Goal: Task Accomplishment & Management: Manage account settings

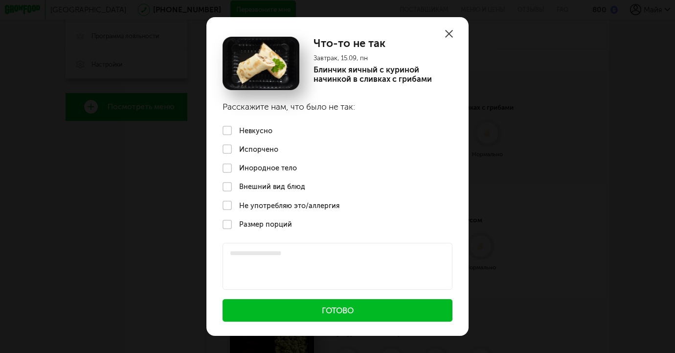
click at [228, 207] on label "Не употребляю это/аллергия" at bounding box center [337, 205] width 263 height 19
click at [230, 205] on label "Не употребляю это/аллергия" at bounding box center [337, 205] width 263 height 19
click at [227, 131] on label "Невкусно" at bounding box center [337, 130] width 263 height 19
click at [298, 319] on button "Готово" at bounding box center [338, 310] width 230 height 23
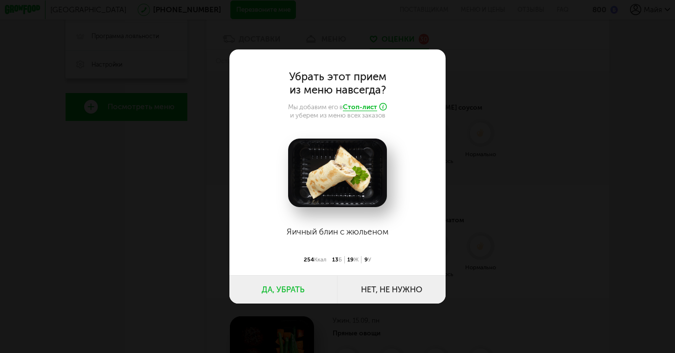
click at [295, 289] on button "Да, убрать" at bounding box center [283, 289] width 108 height 28
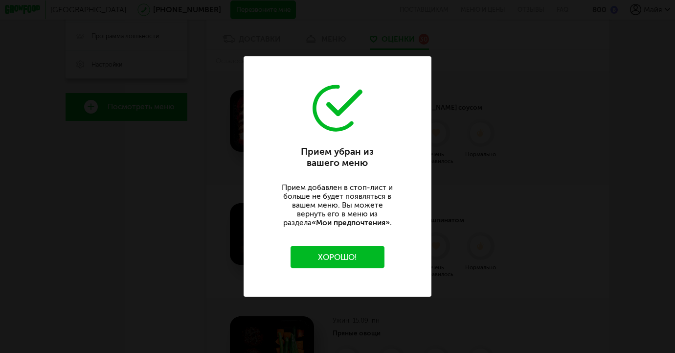
click at [363, 258] on button "Хорошо!" at bounding box center [338, 257] width 94 height 23
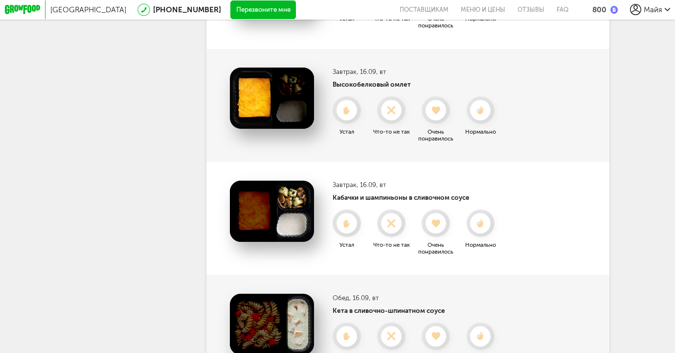
scroll to position [752, 0]
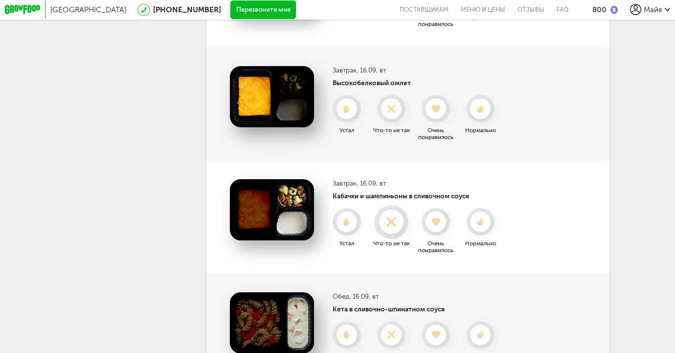
click at [391, 223] on use at bounding box center [391, 221] width 19 height 19
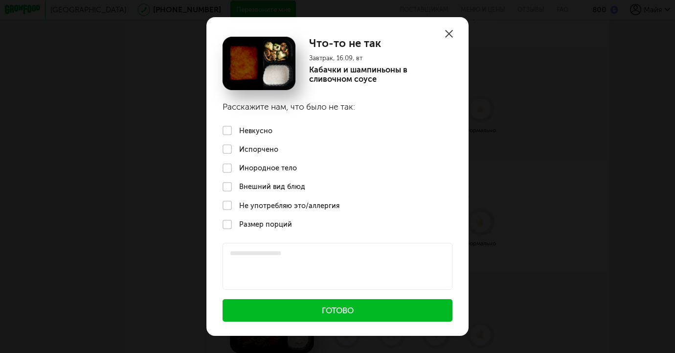
click at [247, 129] on label "Невкусно" at bounding box center [337, 130] width 263 height 19
click at [329, 318] on button "Готово" at bounding box center [338, 310] width 230 height 23
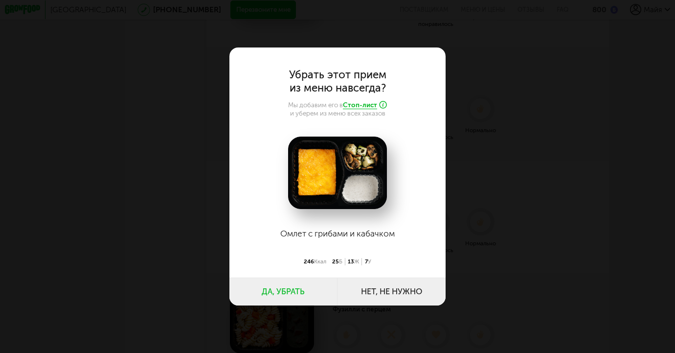
click at [299, 293] on button "Да, убрать" at bounding box center [283, 291] width 108 height 28
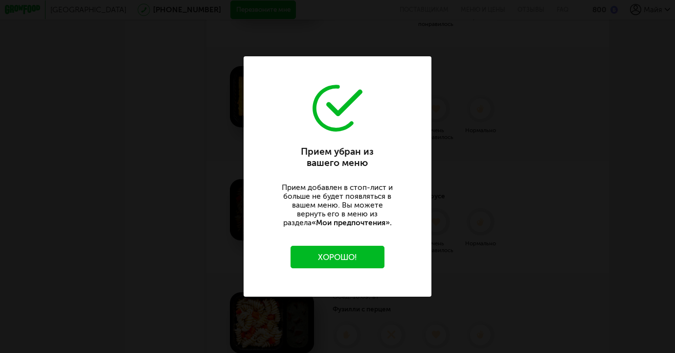
click at [363, 257] on button "Хорошо!" at bounding box center [338, 257] width 94 height 23
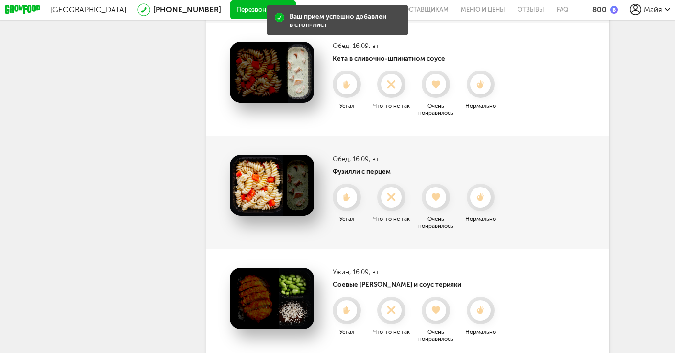
scroll to position [892, 0]
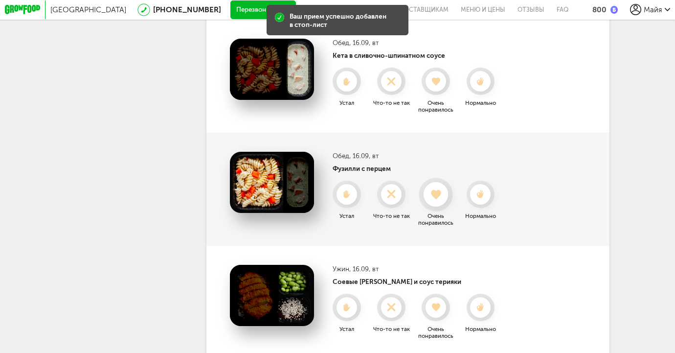
click at [438, 201] on div at bounding box center [436, 194] width 25 height 25
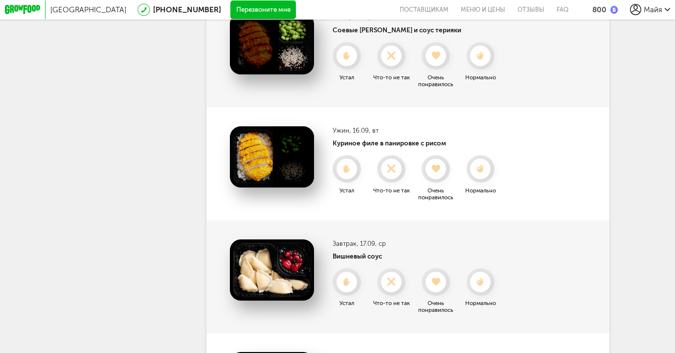
scroll to position [1034, 0]
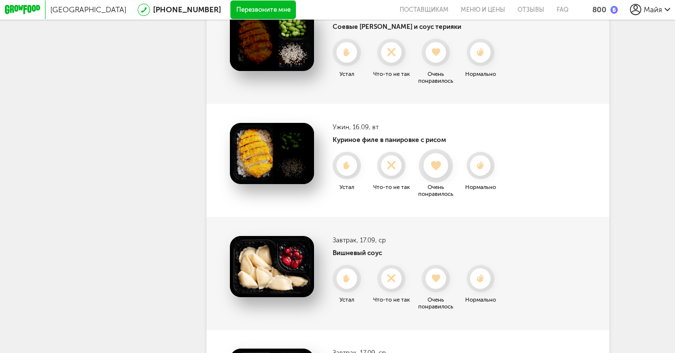
click at [440, 175] on div at bounding box center [436, 165] width 25 height 25
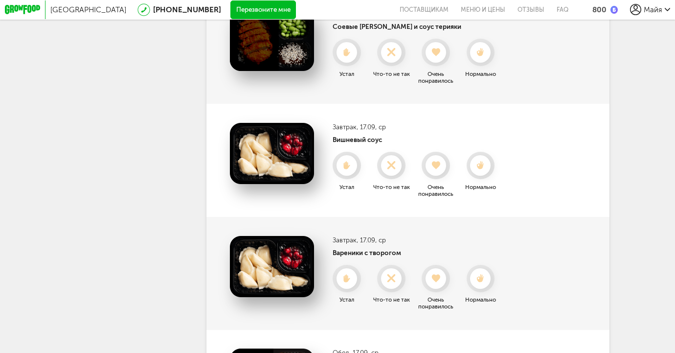
click at [440, 175] on div at bounding box center [436, 165] width 21 height 21
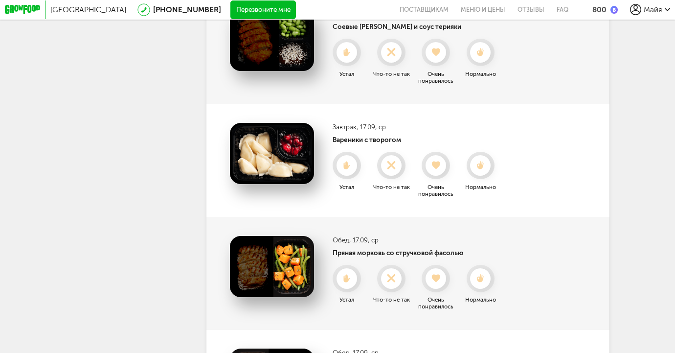
click at [440, 175] on div at bounding box center [436, 165] width 21 height 21
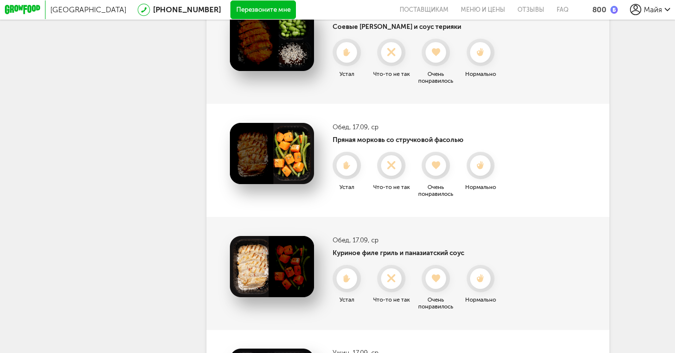
click at [440, 175] on div at bounding box center [436, 165] width 21 height 21
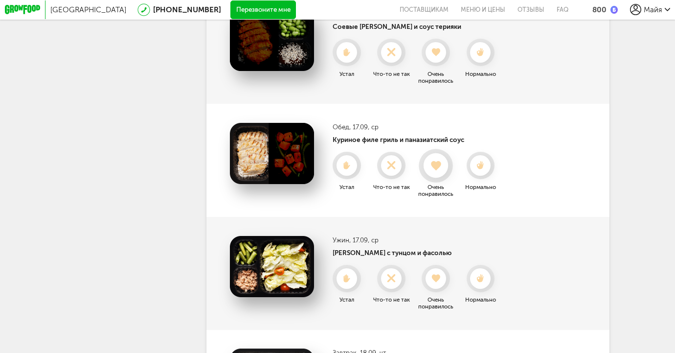
click at [438, 170] on icon at bounding box center [436, 165] width 25 height 10
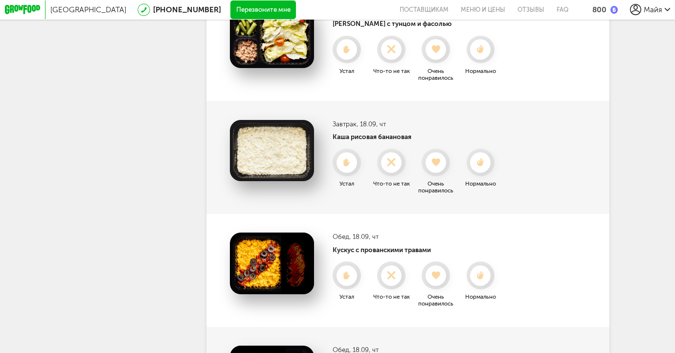
scroll to position [1150, 0]
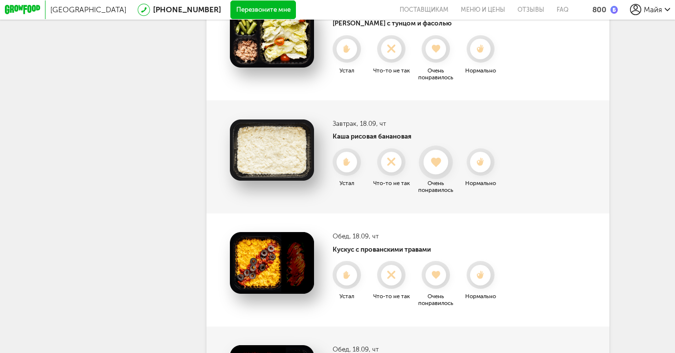
click at [435, 163] on use at bounding box center [436, 162] width 10 height 10
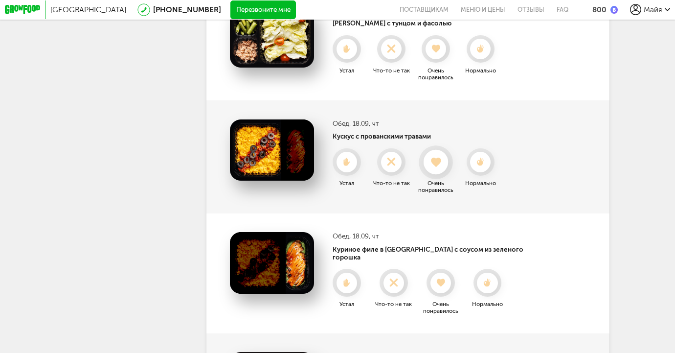
click at [435, 163] on use at bounding box center [436, 162] width 10 height 10
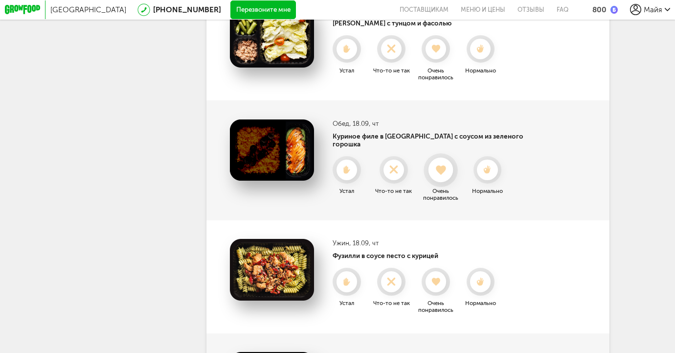
click at [440, 165] on use at bounding box center [441, 170] width 10 height 10
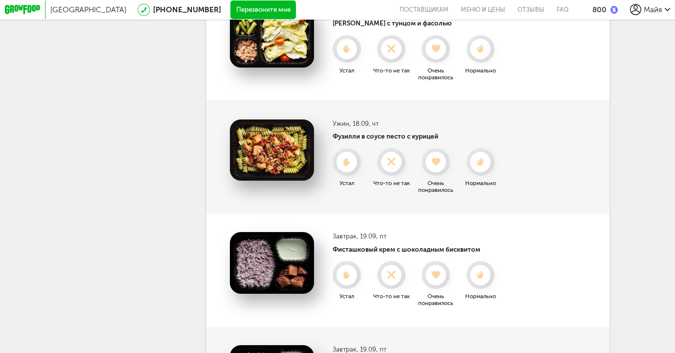
click at [440, 164] on icon at bounding box center [436, 162] width 21 height 8
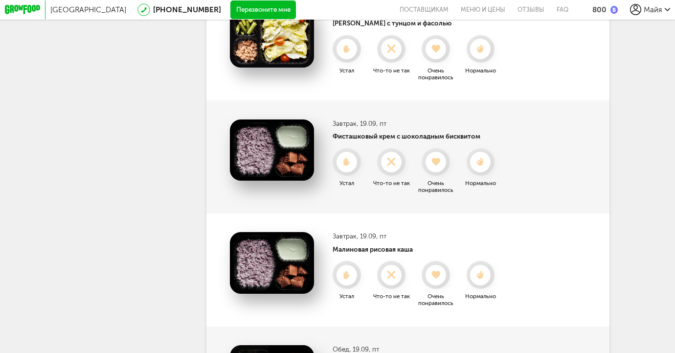
click at [440, 164] on icon at bounding box center [436, 162] width 21 height 8
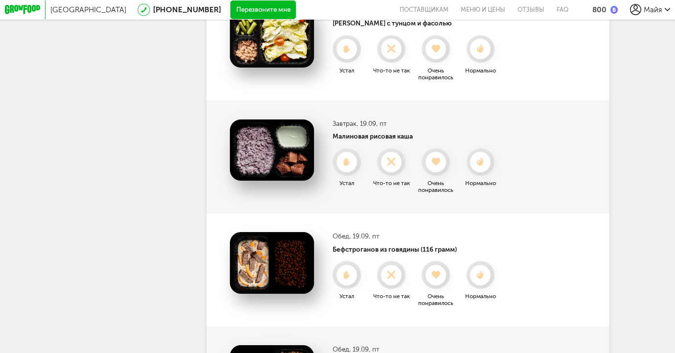
click at [440, 164] on icon at bounding box center [436, 162] width 21 height 8
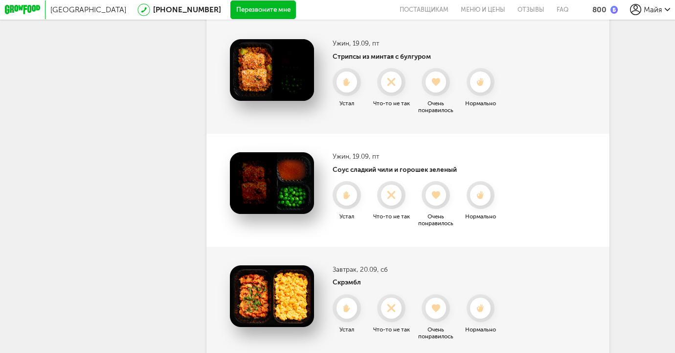
scroll to position [1457, 0]
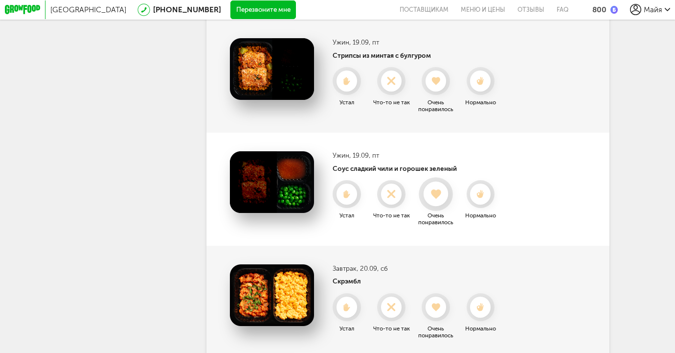
click at [434, 199] on div at bounding box center [436, 193] width 25 height 25
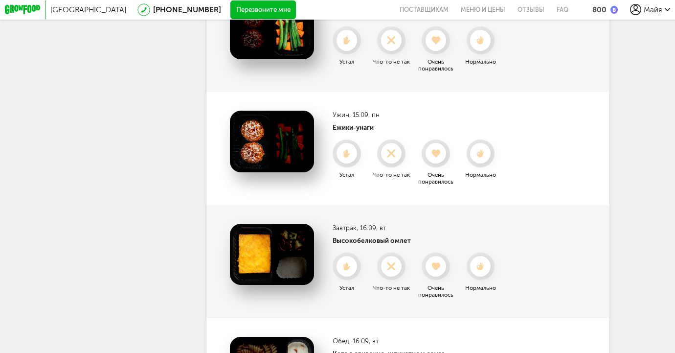
scroll to position [0, 0]
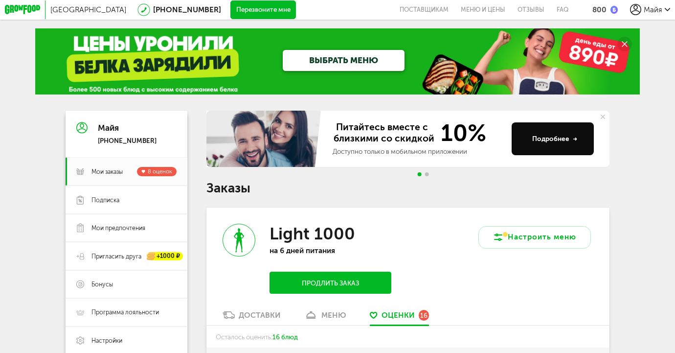
click at [326, 63] on link "ВЫБРАТЬ МЕНЮ" at bounding box center [344, 60] width 122 height 21
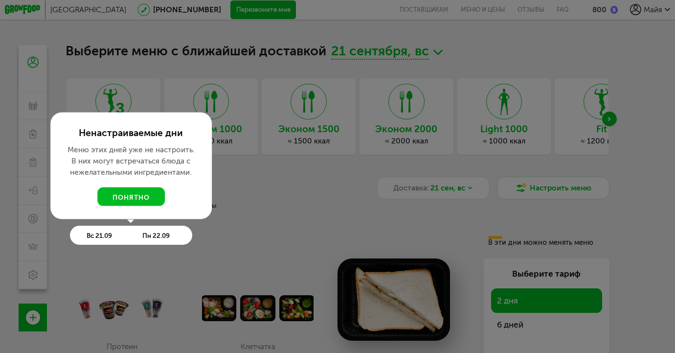
click at [275, 194] on div at bounding box center [337, 176] width 675 height 353
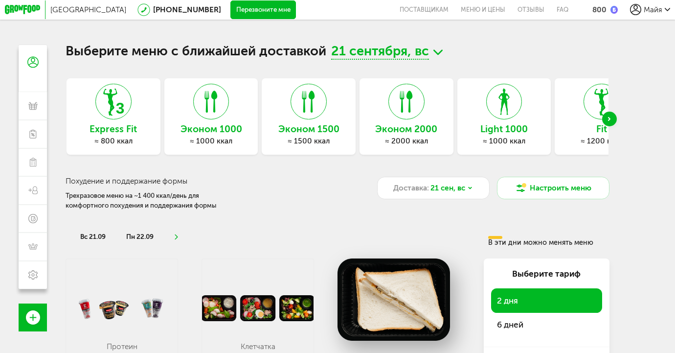
click at [133, 137] on div "≈ 800 ккал" at bounding box center [114, 140] width 94 height 9
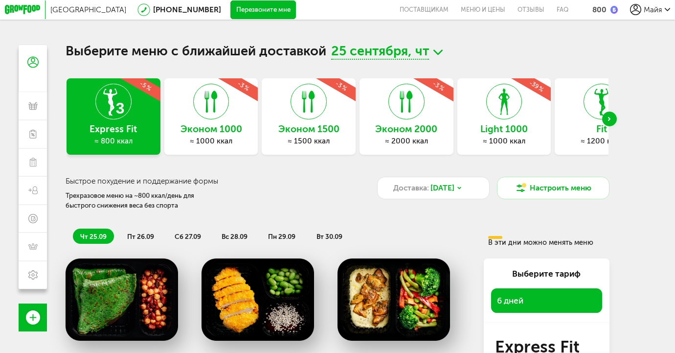
click at [224, 131] on h3 "Эконом 1000" at bounding box center [211, 129] width 94 height 10
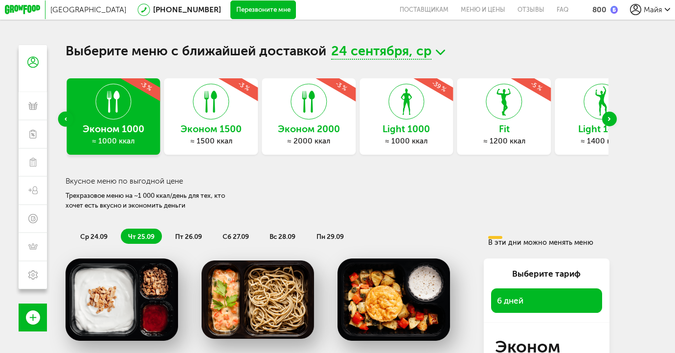
click at [411, 133] on h3 "Light 1000" at bounding box center [407, 129] width 94 height 10
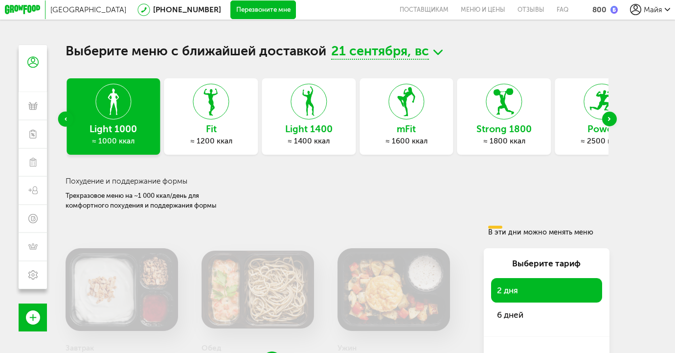
click at [229, 134] on div "Fit ≈ 1200 ккал" at bounding box center [211, 116] width 94 height 76
